Goal: Task Accomplishment & Management: Complete application form

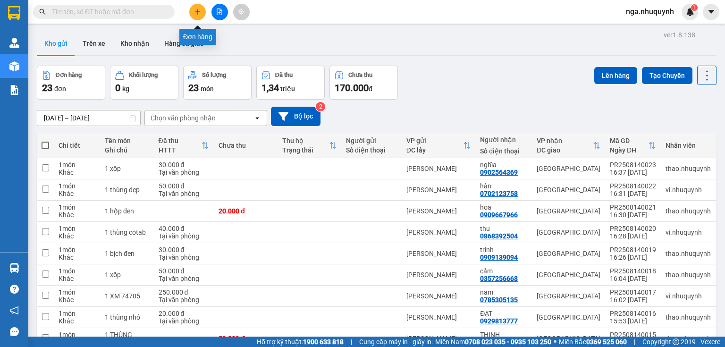
click at [197, 11] on icon "plus" at bounding box center [197, 11] width 0 height 5
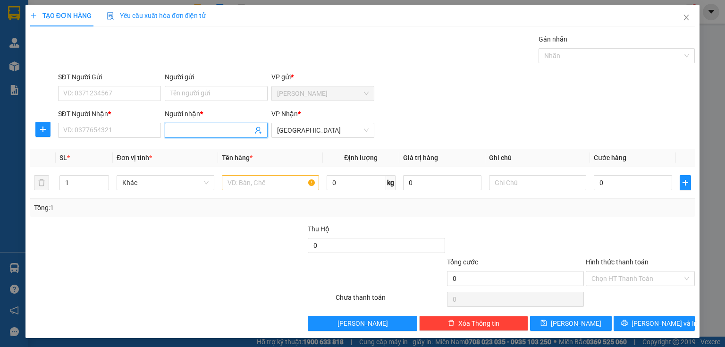
click at [175, 126] on input "Người nhận *" at bounding box center [211, 130] width 82 height 10
type input "D"
type input "ĐIỀU VẬN HCM"
click at [139, 132] on input "SĐT Người Nhận *" at bounding box center [109, 130] width 103 height 15
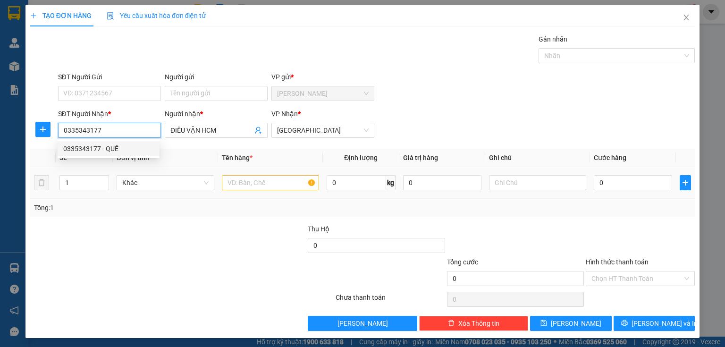
type input "0335343177"
click at [244, 178] on input "text" at bounding box center [270, 182] width 97 height 15
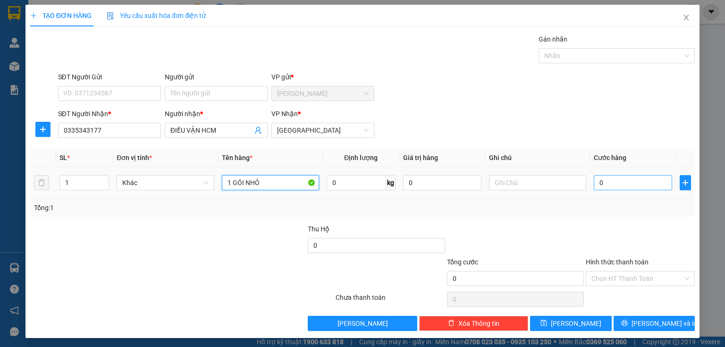
type input "1 GÓI NHỎ"
click at [599, 184] on input "0" at bounding box center [633, 182] width 78 height 15
type input "2"
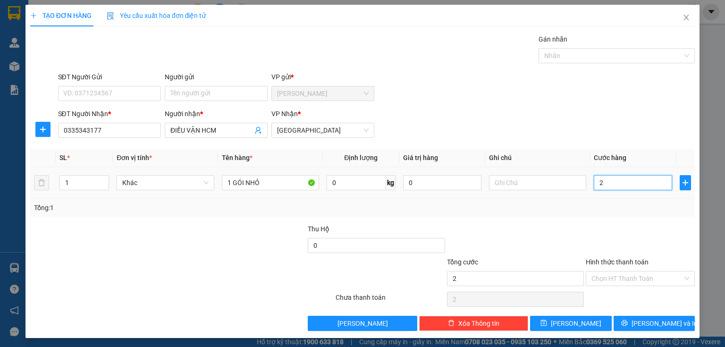
type input "20"
type input "200"
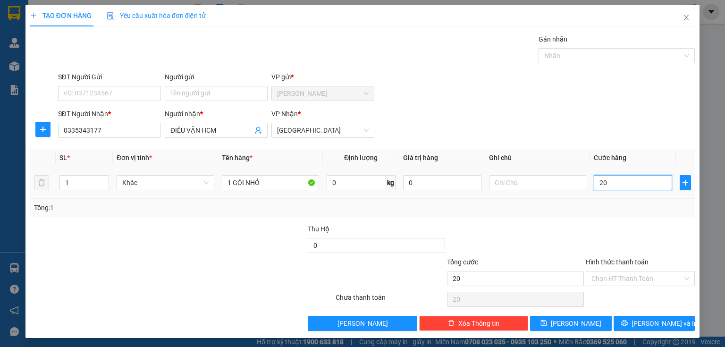
type input "200"
type input "2.000"
type input "20.000"
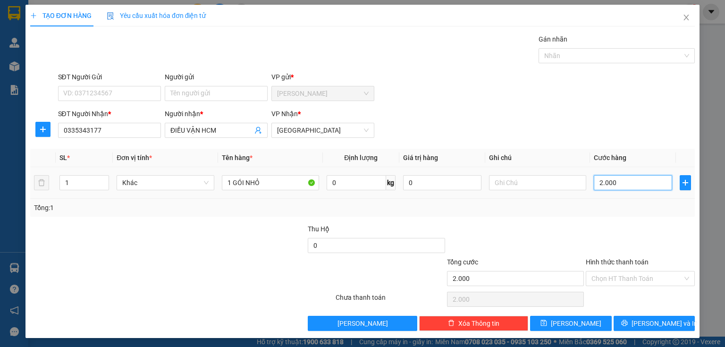
type input "20.000"
click at [595, 282] on input "Hình thức thanh toán" at bounding box center [637, 278] width 91 height 14
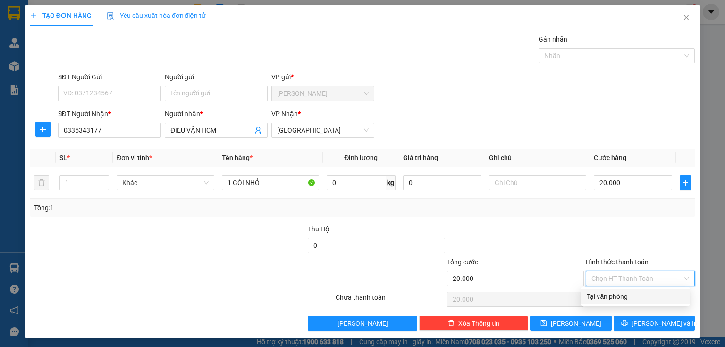
click at [593, 292] on div "Tại văn phòng" at bounding box center [635, 296] width 97 height 10
type input "0"
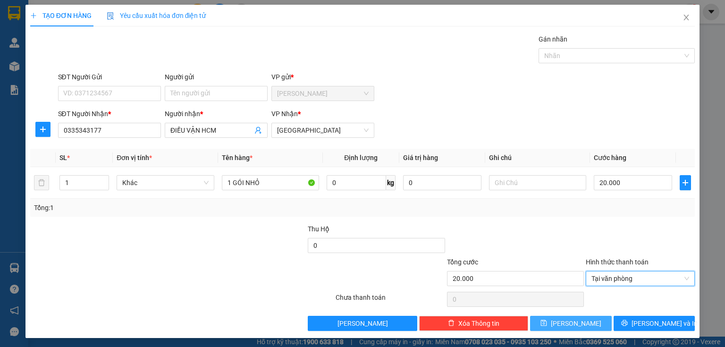
click at [580, 322] on button "[PERSON_NAME]" at bounding box center [571, 323] width 82 height 15
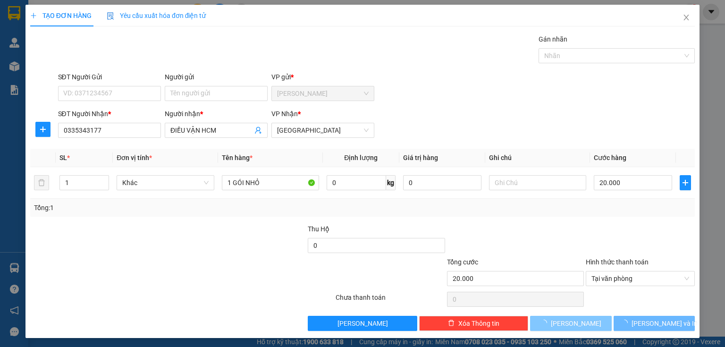
type input "0"
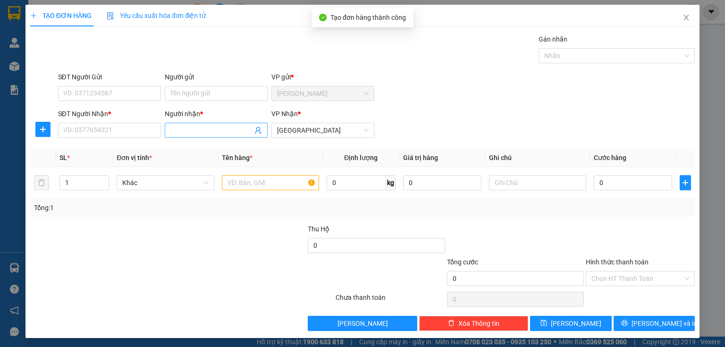
click at [198, 130] on input "Người nhận *" at bounding box center [211, 130] width 82 height 10
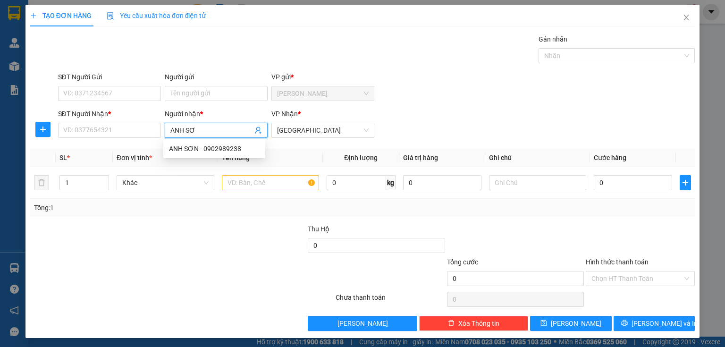
type input "[PERSON_NAME]"
click at [227, 153] on div "ANH SƠN - 0902989238" at bounding box center [214, 149] width 91 height 10
type input "0902989238"
type input "[PERSON_NAME]"
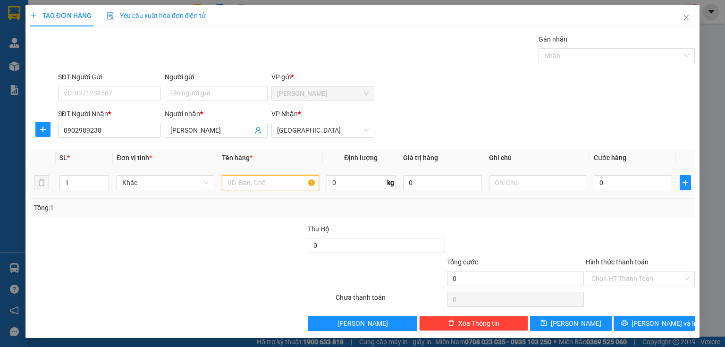
click at [247, 185] on input "text" at bounding box center [270, 182] width 97 height 15
type input "1 THÙNG MÂM"
click at [605, 185] on input "0" at bounding box center [633, 182] width 78 height 15
type input "3"
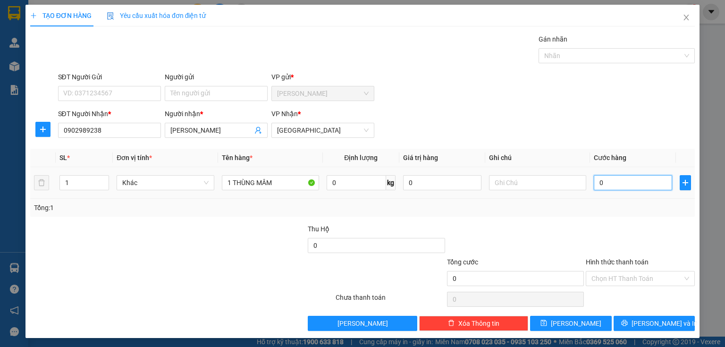
type input "3"
type input "30"
type input "300"
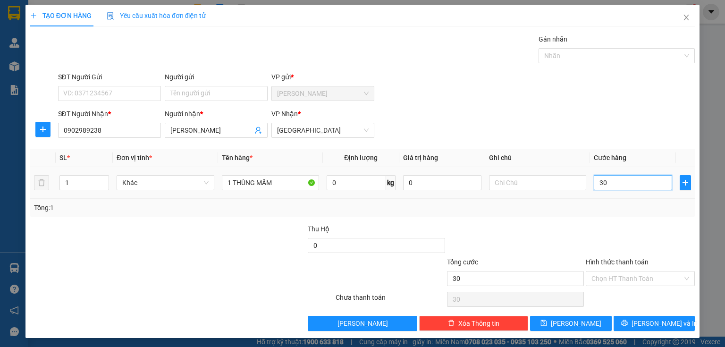
type input "300"
type input "3.000"
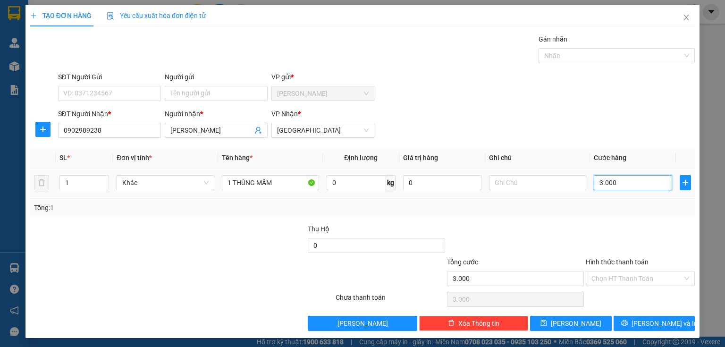
type input "30.000"
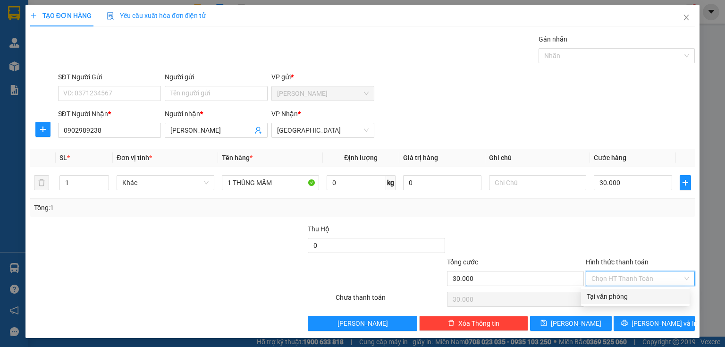
click at [592, 281] on input "Hình thức thanh toán" at bounding box center [637, 278] width 91 height 14
click at [595, 298] on div "Tại văn phòng" at bounding box center [635, 296] width 97 height 10
type input "0"
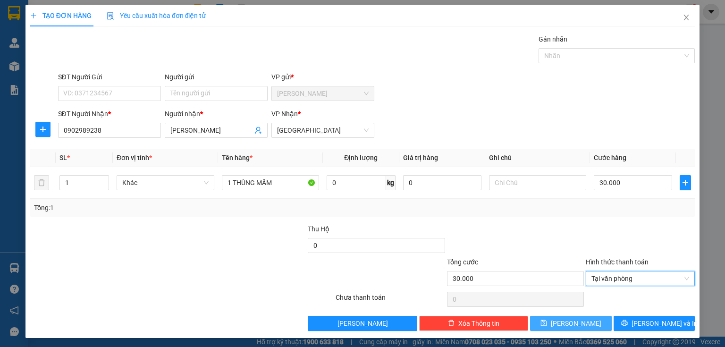
click at [580, 320] on button "[PERSON_NAME]" at bounding box center [571, 323] width 82 height 15
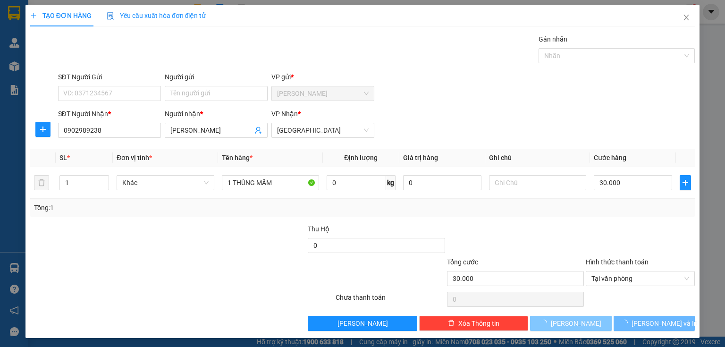
type input "0"
